Goal: Information Seeking & Learning: Find specific fact

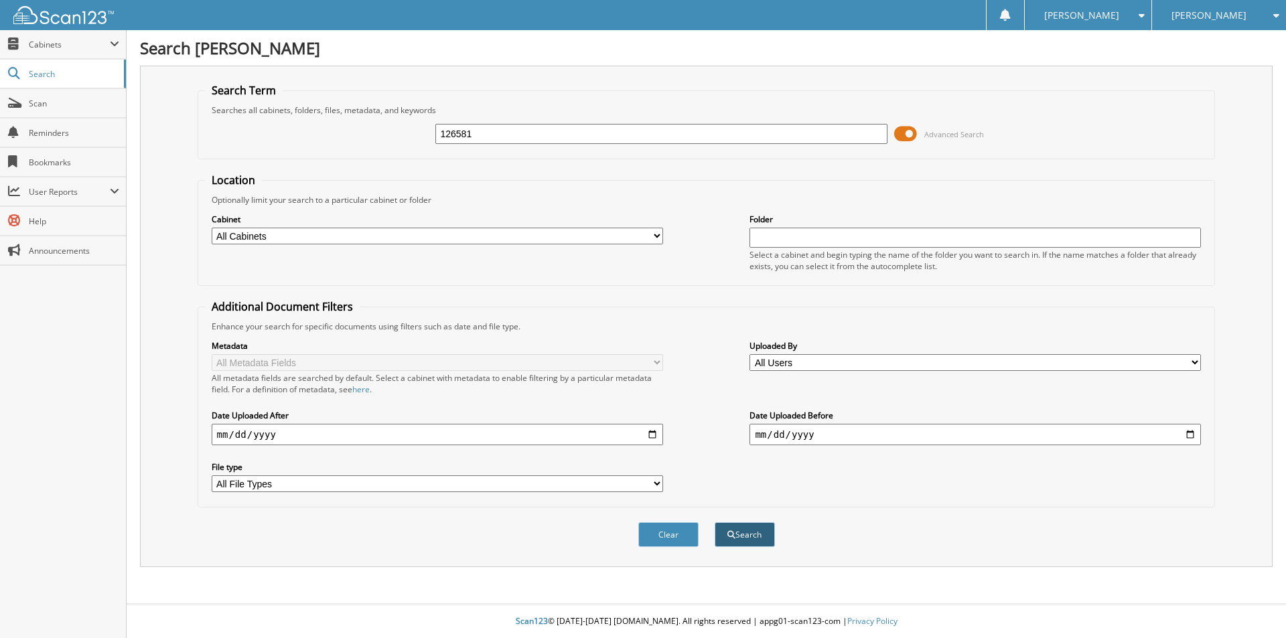
type input "126581"
click at [744, 536] on button "Search" at bounding box center [745, 535] width 60 height 25
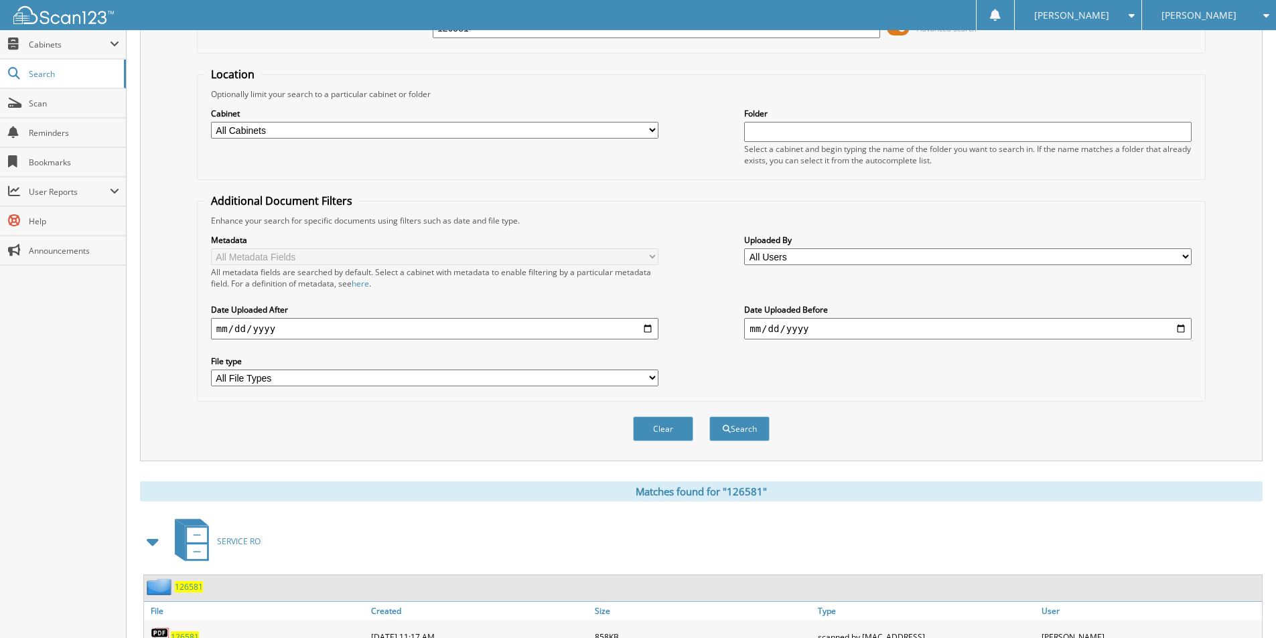
scroll to position [163, 0]
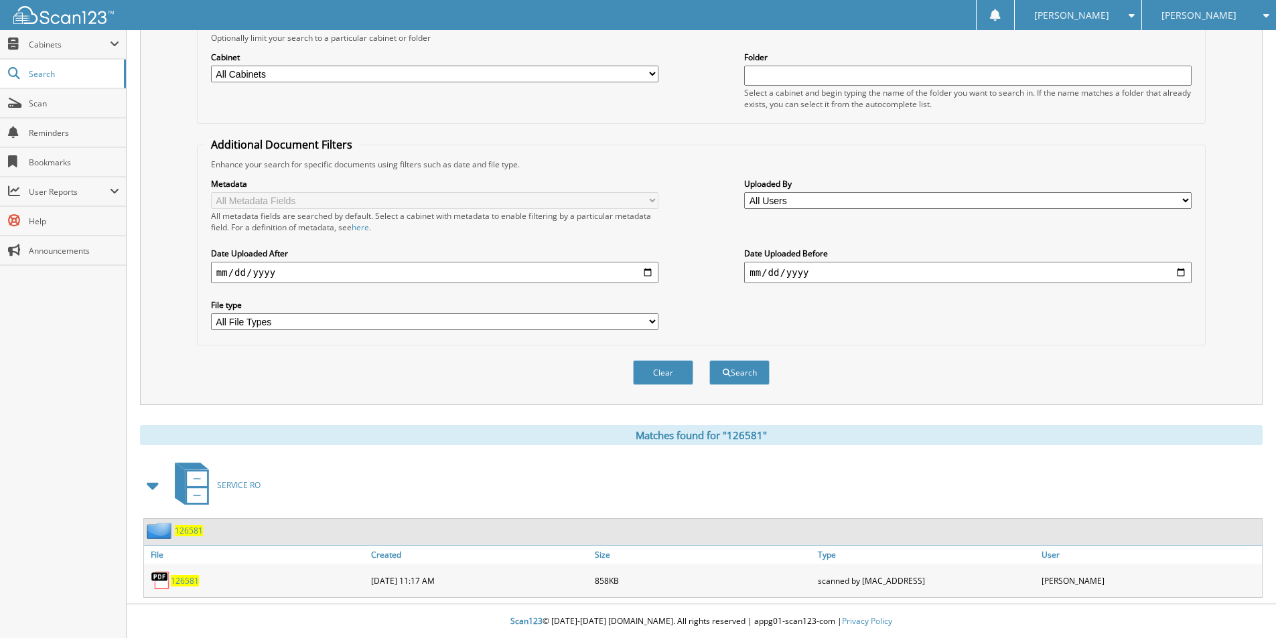
click at [190, 581] on span "126581" at bounding box center [185, 580] width 28 height 11
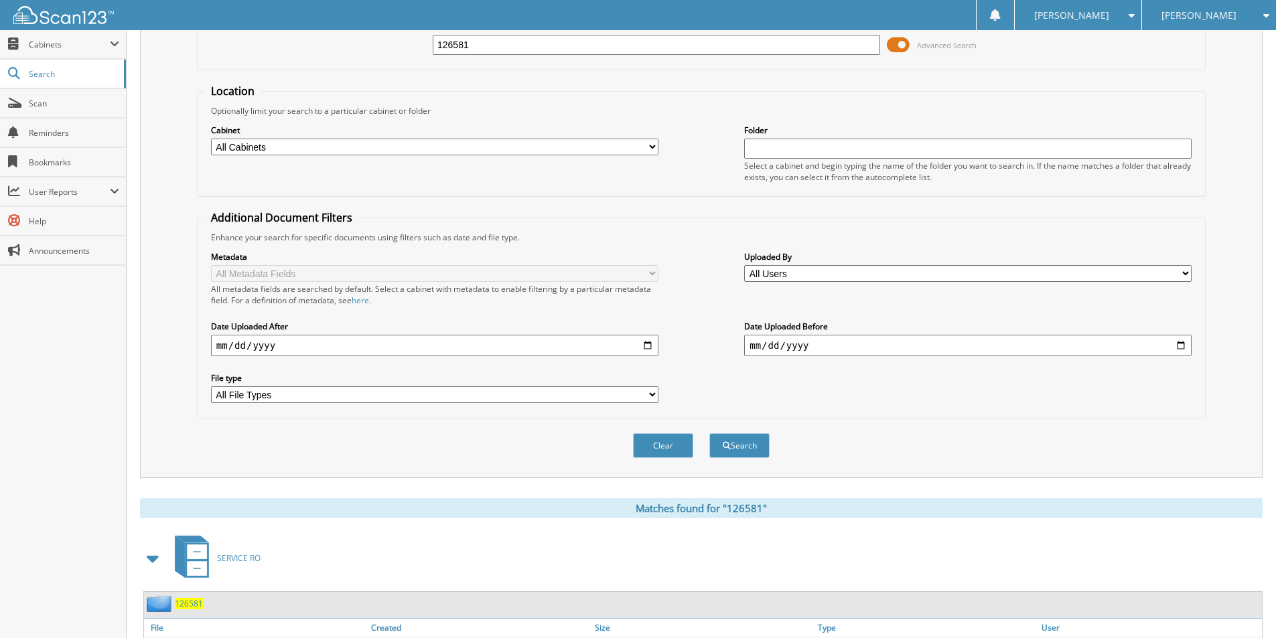
scroll to position [0, 0]
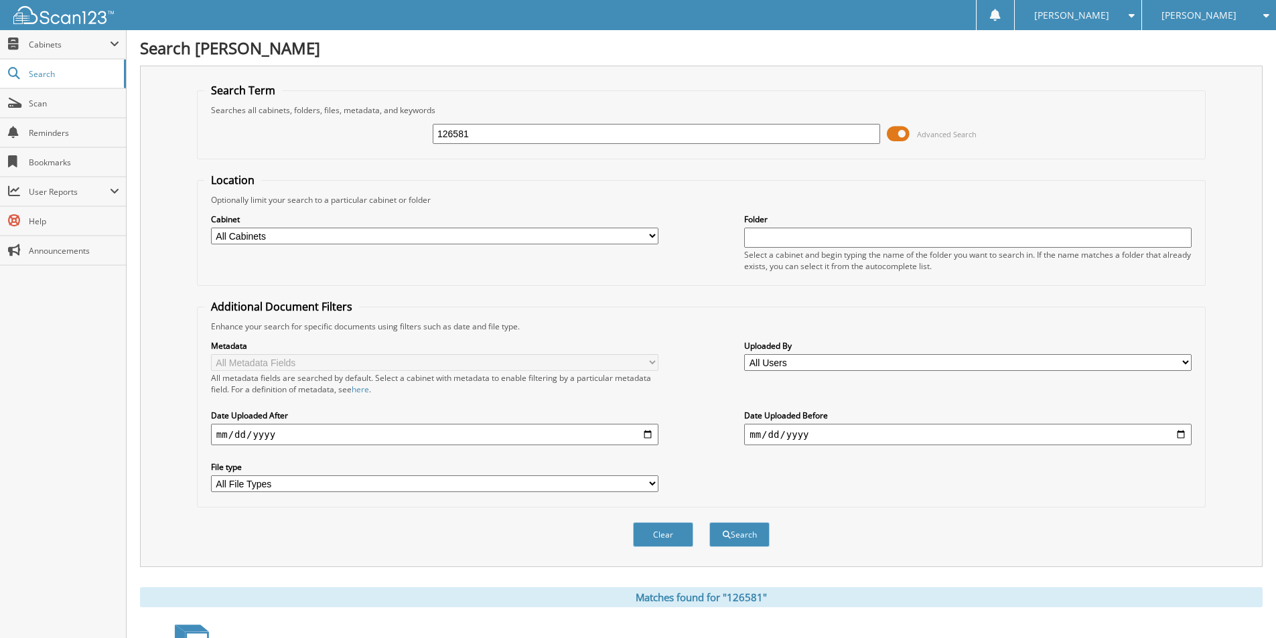
drag, startPoint x: 484, startPoint y: 131, endPoint x: 461, endPoint y: 141, distance: 25.3
click at [464, 141] on input "126581" at bounding box center [657, 134] width 448 height 20
click at [451, 145] on div "126581 Advanced Search" at bounding box center [701, 134] width 994 height 36
drag, startPoint x: 417, startPoint y: 137, endPoint x: 287, endPoint y: 135, distance: 130.6
click at [287, 135] on div "126581 Advanced Search" at bounding box center [701, 134] width 994 height 36
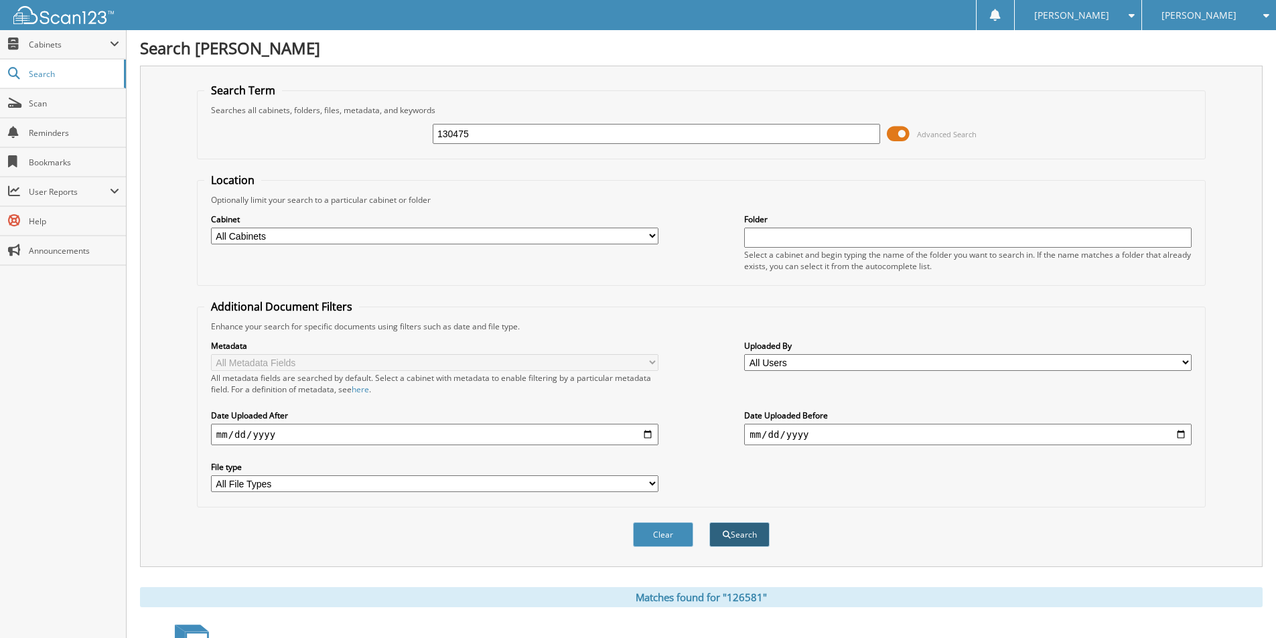
type input "130475"
click at [725, 533] on span "submit" at bounding box center [727, 535] width 8 height 8
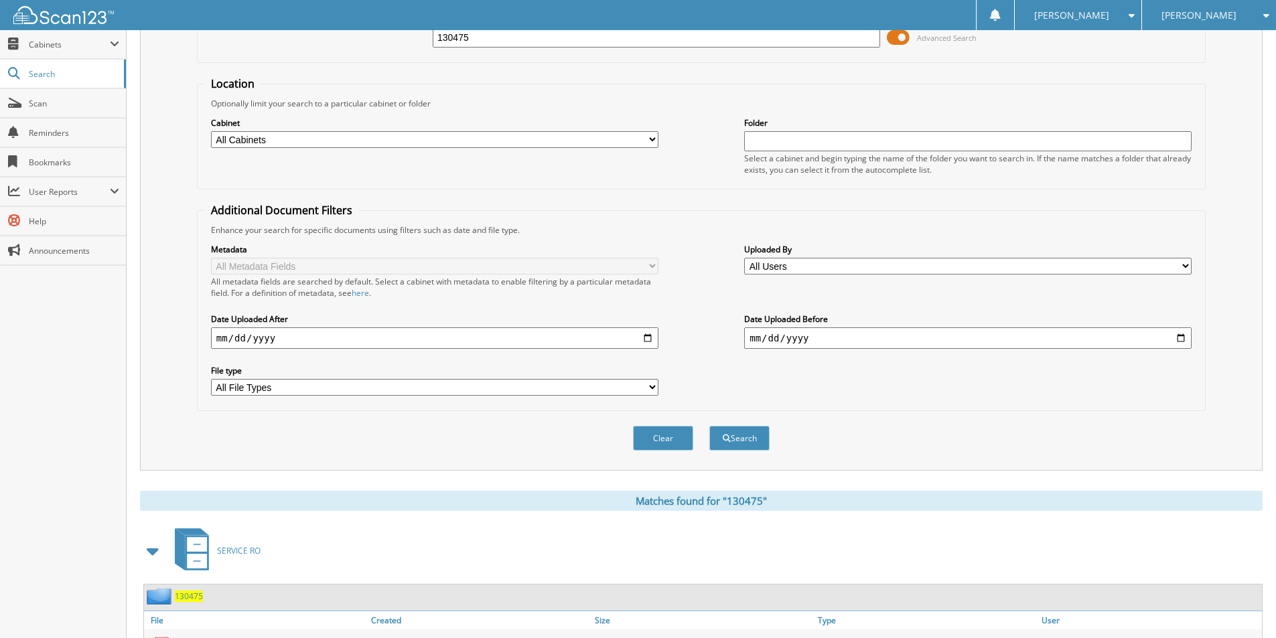
scroll to position [185, 0]
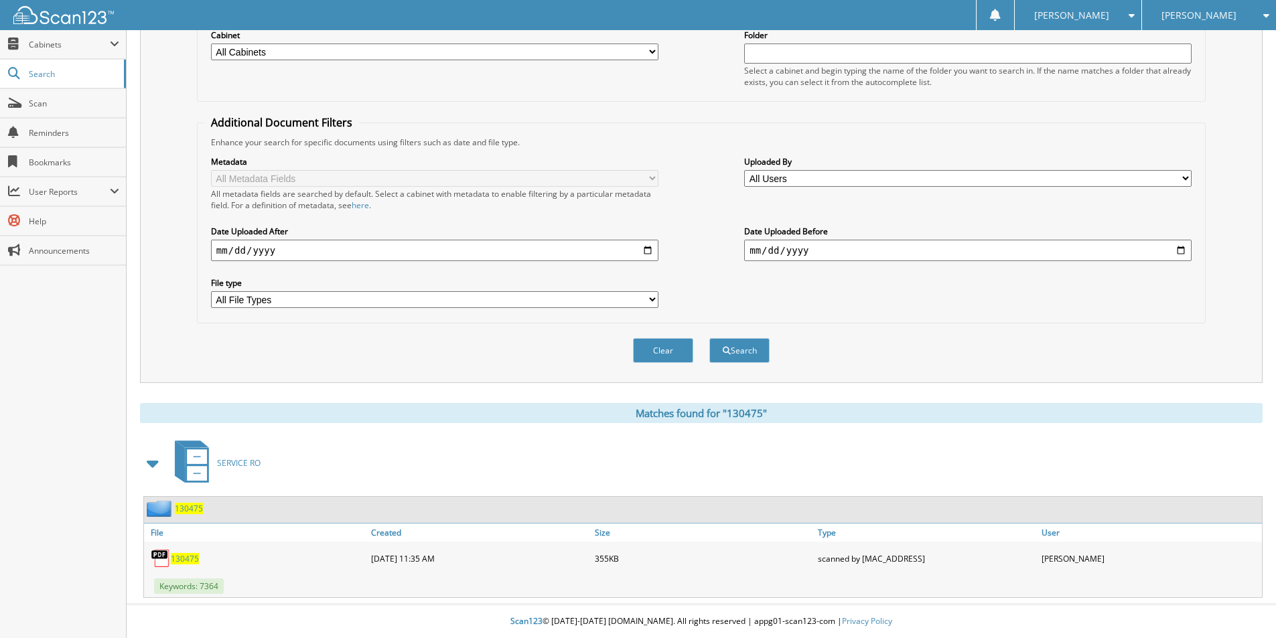
click at [184, 556] on span "130475" at bounding box center [185, 558] width 28 height 11
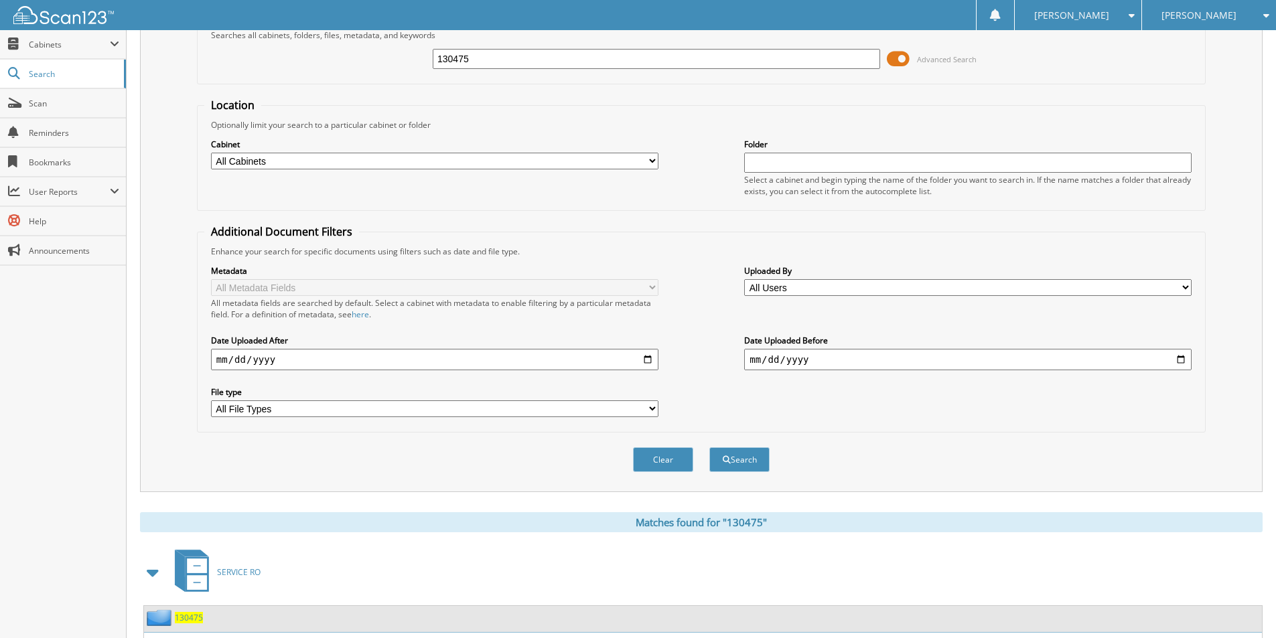
scroll to position [0, 0]
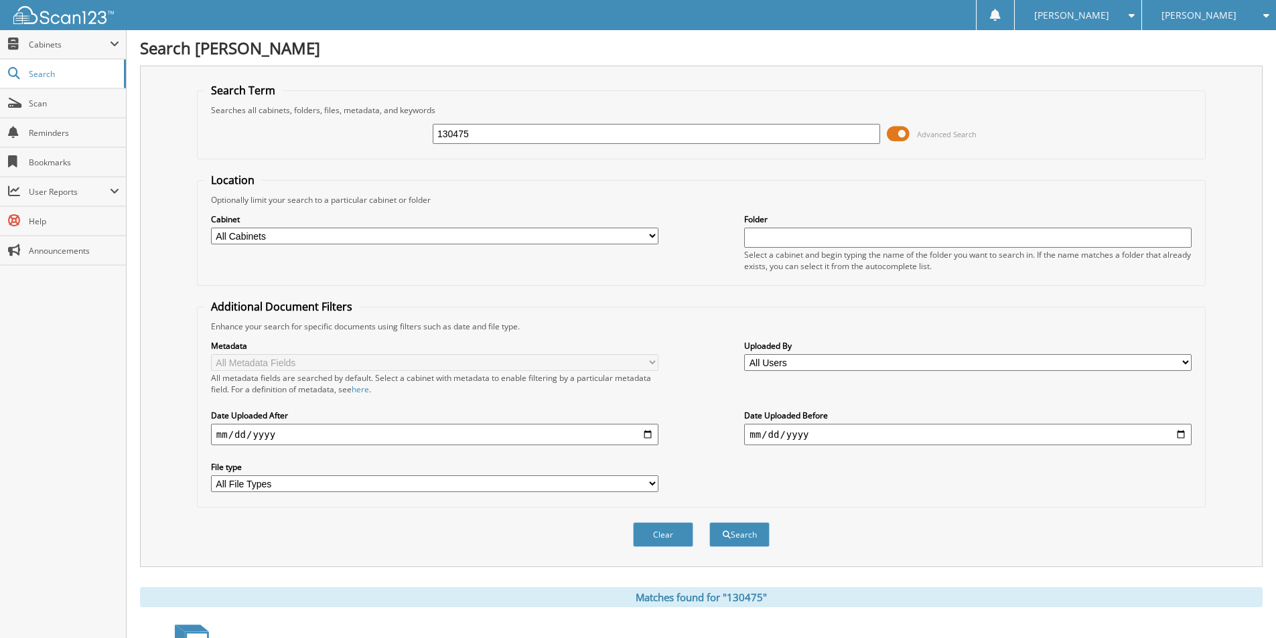
drag, startPoint x: 502, startPoint y: 133, endPoint x: 330, endPoint y: 119, distance: 172.7
click at [330, 119] on div "130475 Advanced Search" at bounding box center [701, 134] width 994 height 36
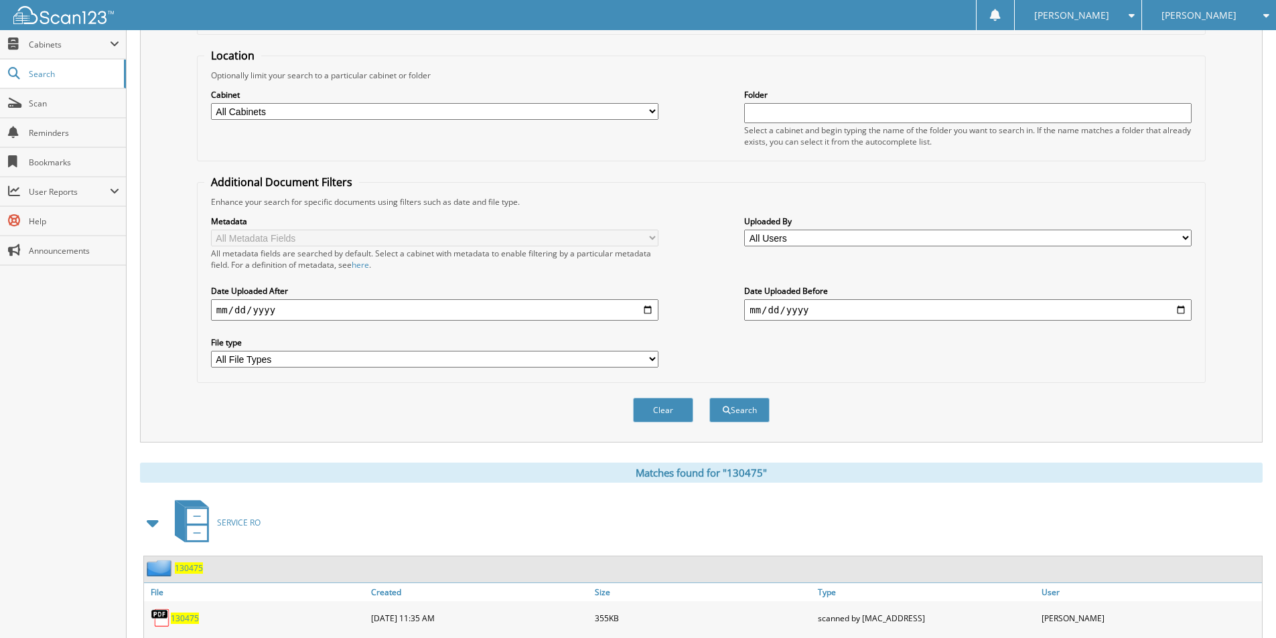
scroll to position [185, 0]
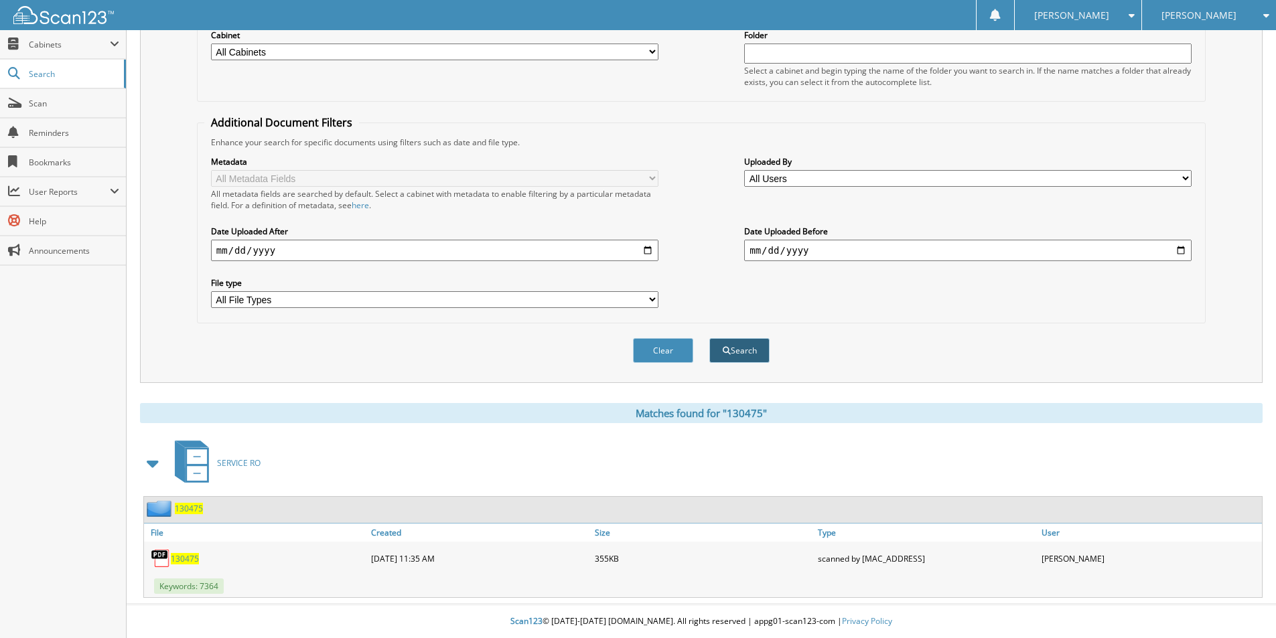
type input "130793"
click at [743, 350] on button "Search" at bounding box center [739, 350] width 60 height 25
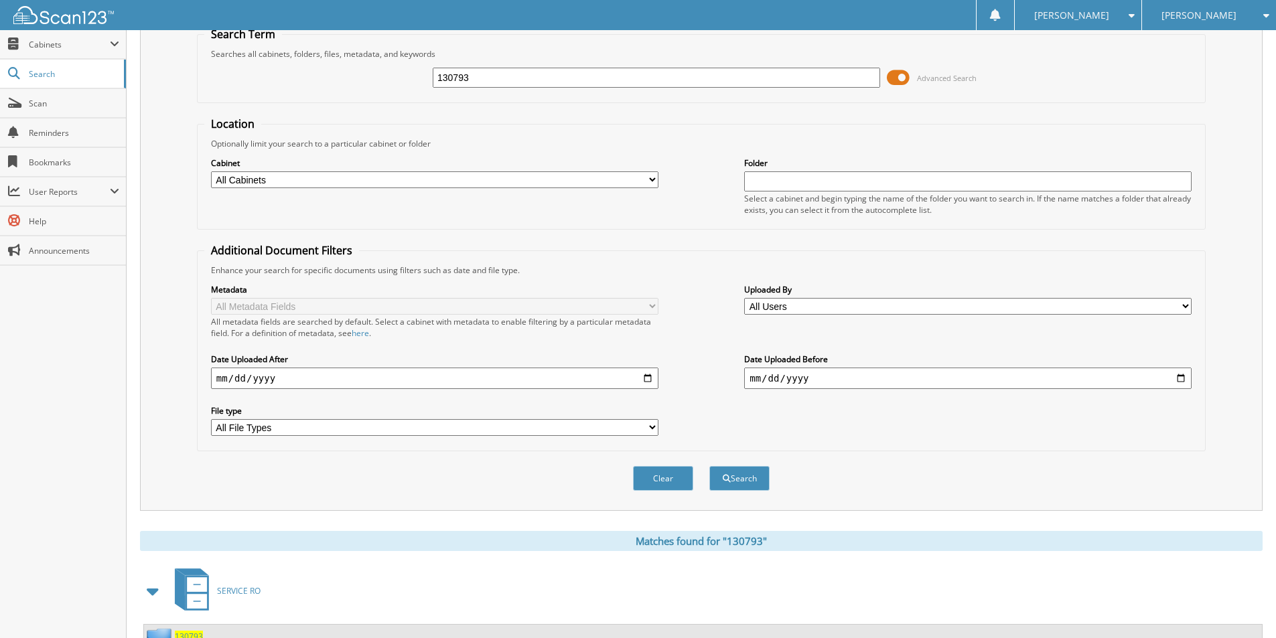
scroll to position [185, 0]
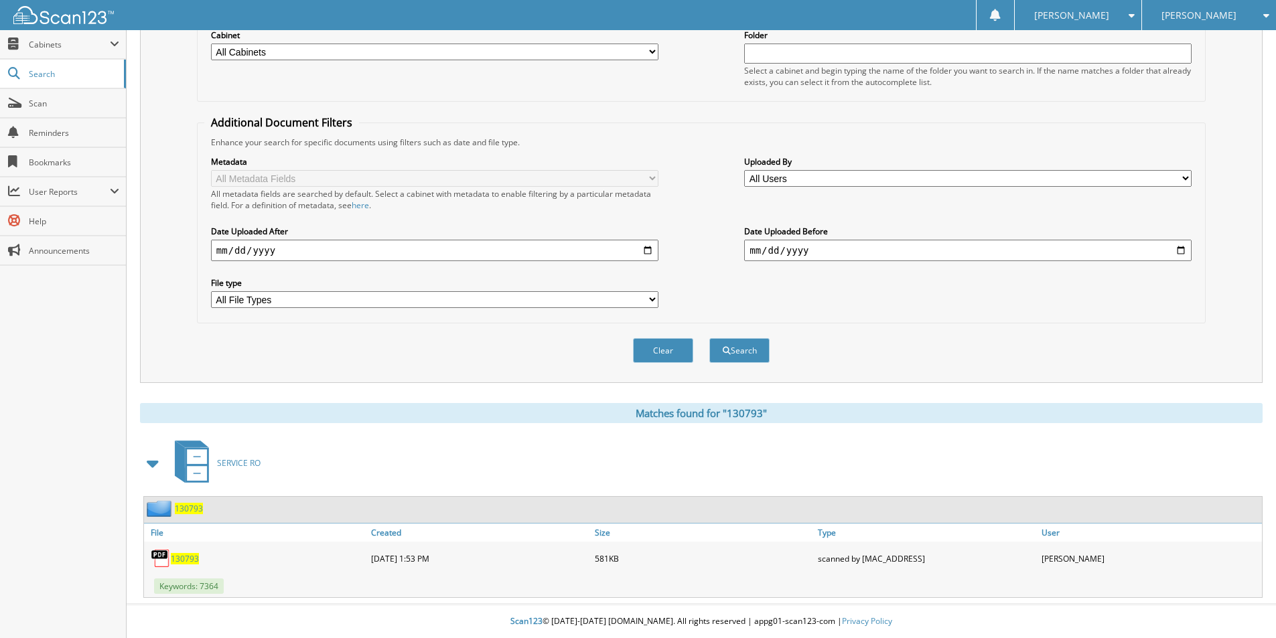
click at [184, 557] on span "130793" at bounding box center [185, 558] width 28 height 11
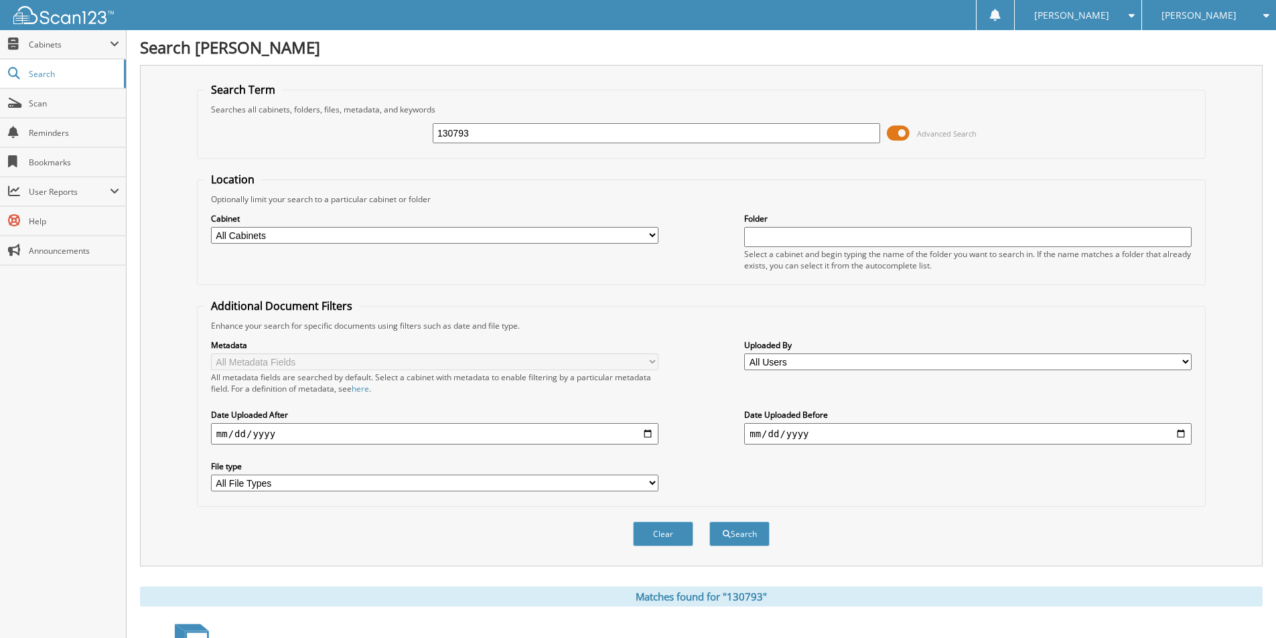
scroll to position [0, 0]
drag, startPoint x: 504, startPoint y: 141, endPoint x: 421, endPoint y: 151, distance: 83.7
click at [421, 151] on div "130793 Advanced Search" at bounding box center [701, 134] width 994 height 36
type input "131053"
click at [744, 538] on button "Search" at bounding box center [739, 535] width 60 height 25
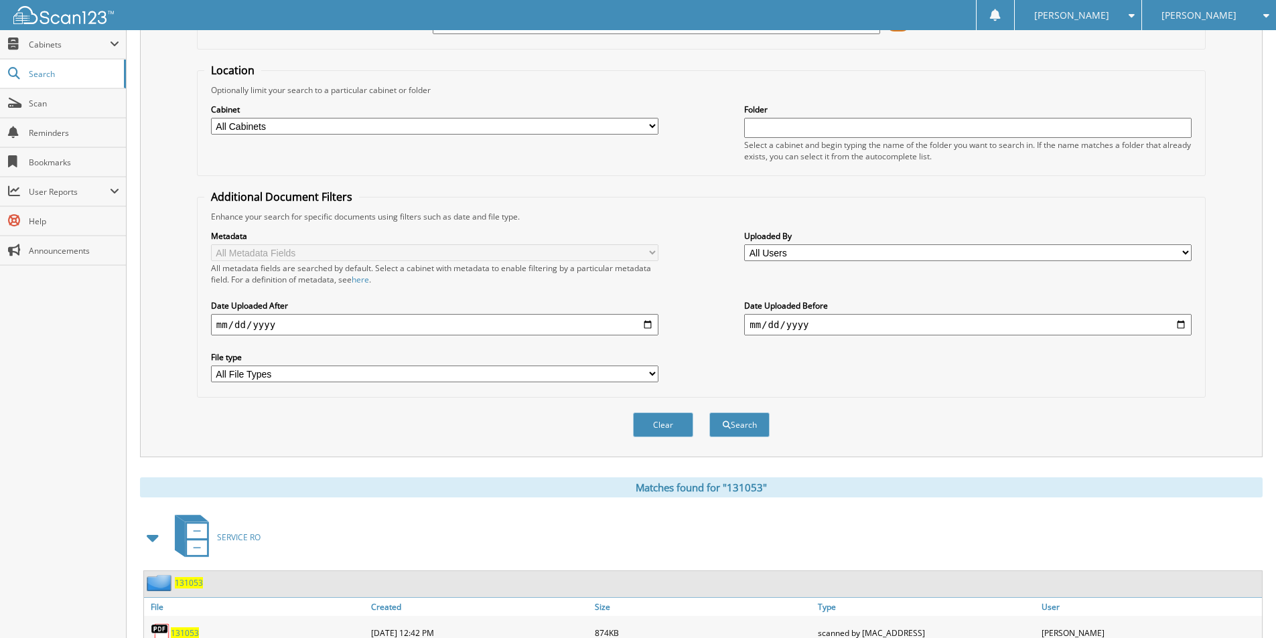
scroll to position [185, 0]
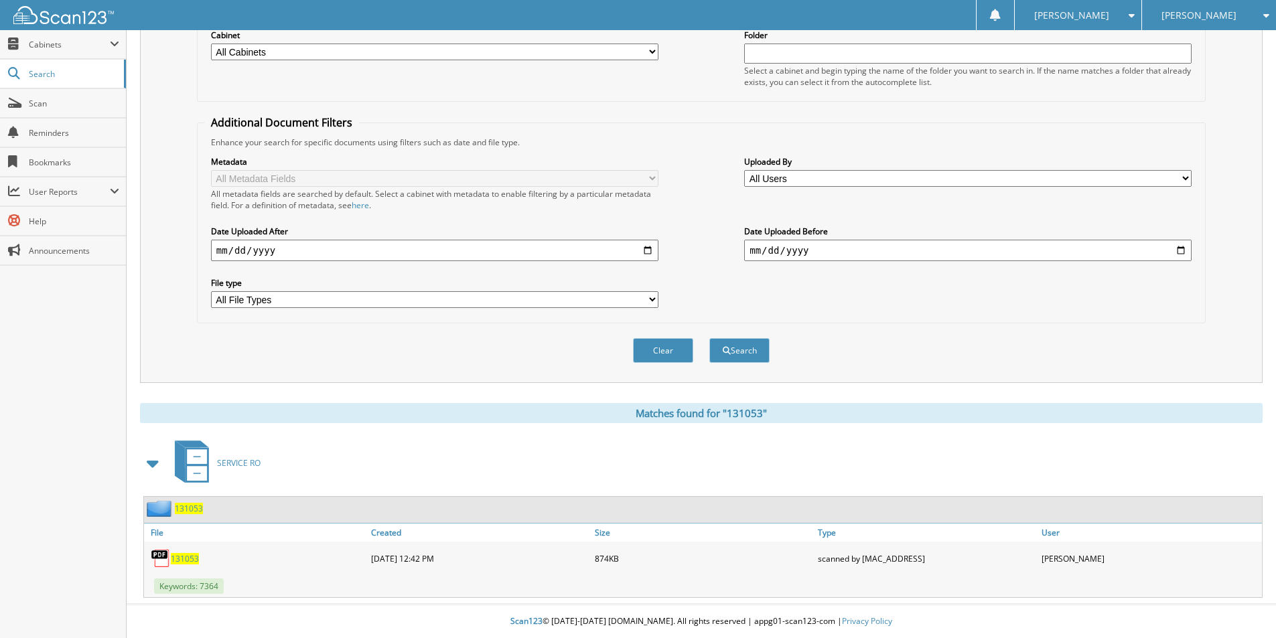
click at [180, 556] on span "131053" at bounding box center [185, 558] width 28 height 11
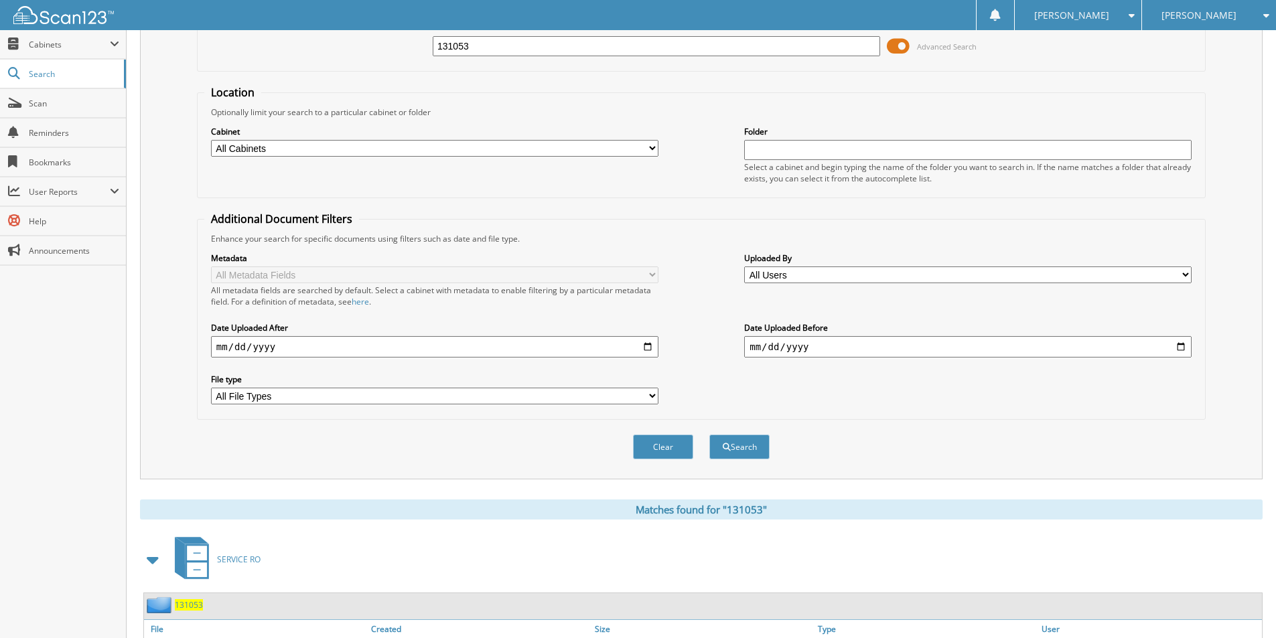
scroll to position [0, 0]
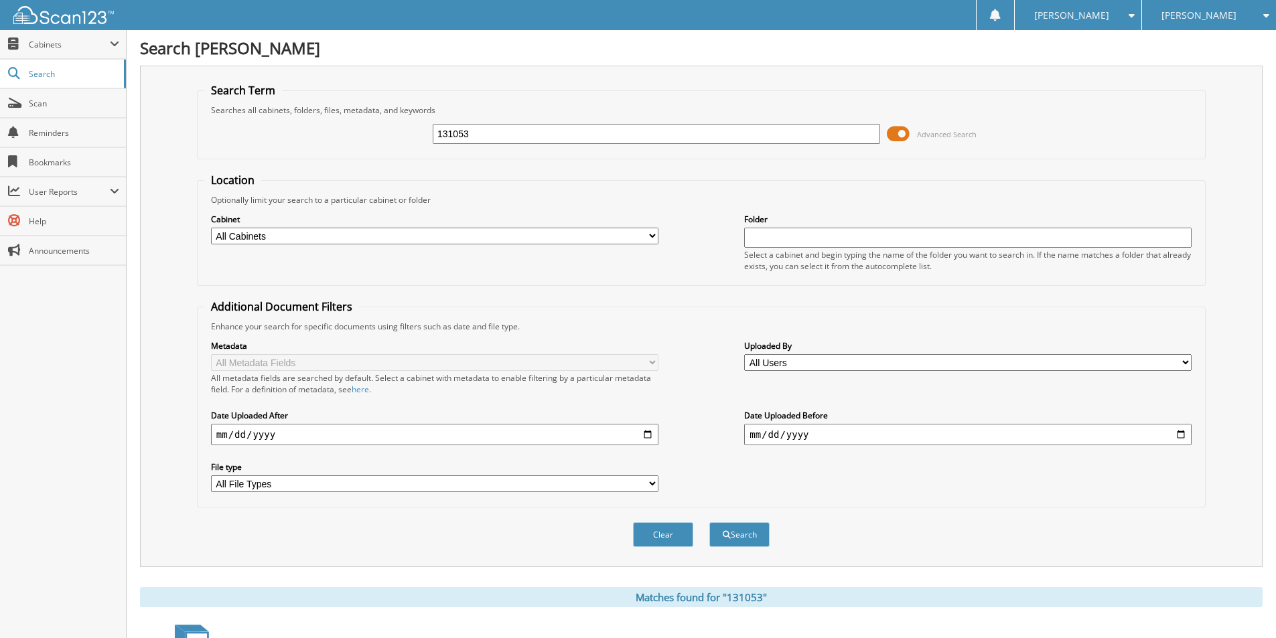
drag, startPoint x: 639, startPoint y: 135, endPoint x: 271, endPoint y: 265, distance: 390.7
click at [267, 256] on form "Search Term Searches all cabinets, folders, files, metadata, and keywords 13105…" at bounding box center [701, 322] width 1009 height 479
type input "131561"
click at [740, 542] on button "Search" at bounding box center [739, 535] width 60 height 25
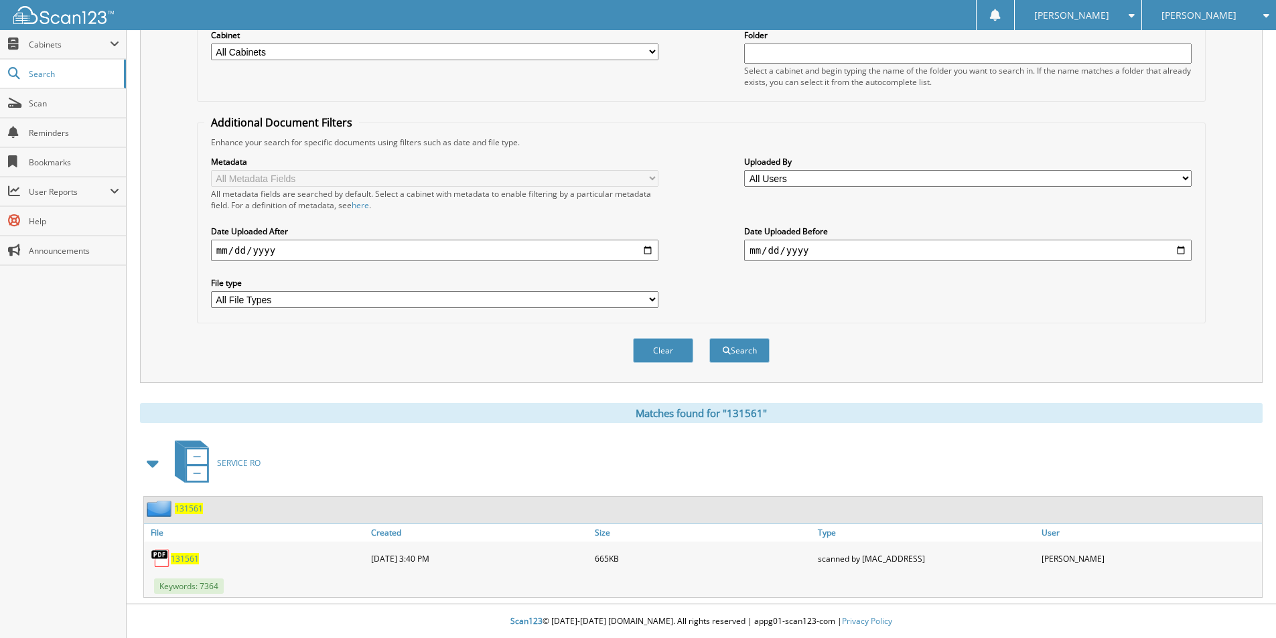
scroll to position [185, 0]
click at [195, 555] on span "131561" at bounding box center [185, 558] width 28 height 11
